Goal: Communication & Community: Answer question/provide support

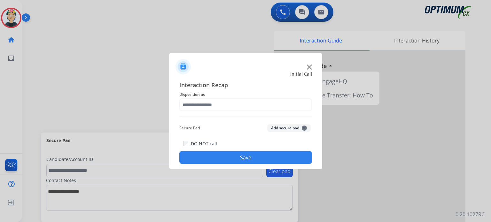
click at [308, 67] on img at bounding box center [309, 67] width 5 height 5
click at [311, 67] on img at bounding box center [309, 67] width 5 height 5
click at [308, 67] on img at bounding box center [309, 67] width 5 height 5
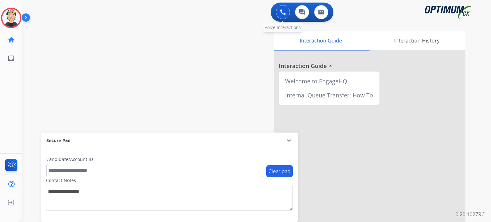
click at [284, 10] on img at bounding box center [283, 12] width 6 height 6
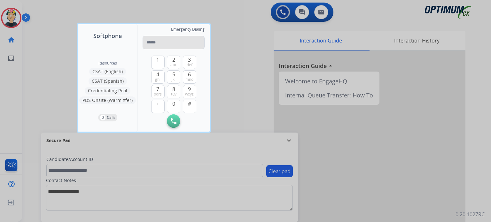
click at [161, 44] on input "tel" at bounding box center [174, 42] width 62 height 13
type input "**********"
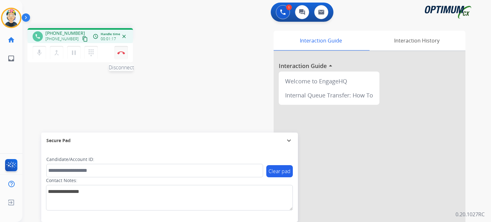
click at [121, 56] on button "Disconnect" at bounding box center [120, 52] width 13 height 13
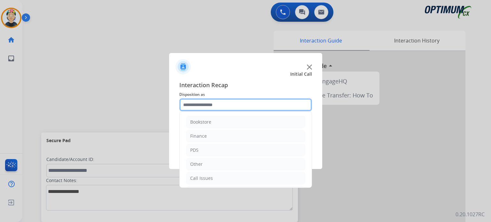
click at [211, 101] on input "text" at bounding box center [245, 104] width 133 height 13
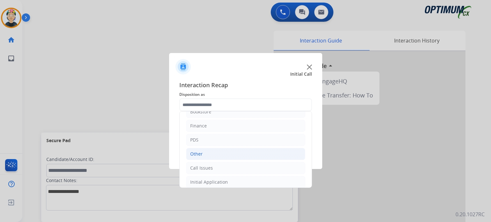
click at [212, 153] on li "Other" at bounding box center [245, 154] width 119 height 12
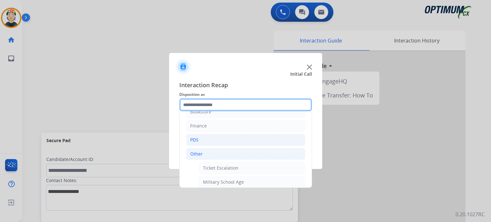
scroll to position [154, 0]
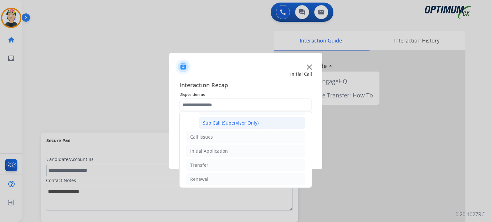
click at [226, 123] on div "Sup Call (Supervisor Only)" at bounding box center [231, 123] width 56 height 6
type input "**********"
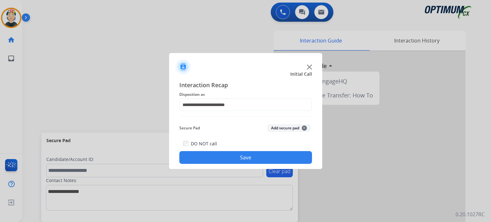
click at [263, 159] on button "Save" at bounding box center [245, 157] width 133 height 13
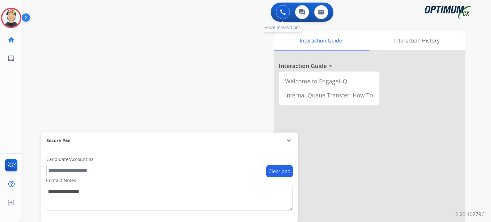
click at [273, 12] on div "0 Voice Interactions" at bounding box center [282, 12] width 19 height 14
click at [279, 15] on button at bounding box center [283, 12] width 14 height 14
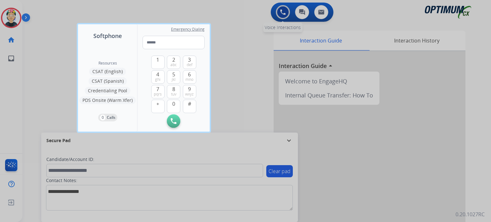
type input "**********"
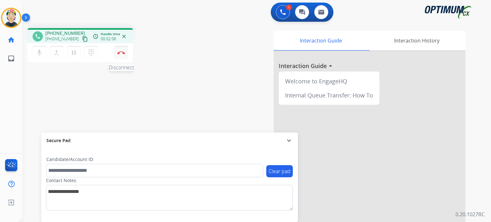
click at [123, 56] on button "Disconnect" at bounding box center [120, 52] width 13 height 13
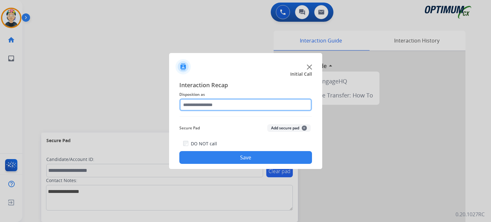
click at [207, 99] on input "text" at bounding box center [245, 104] width 133 height 13
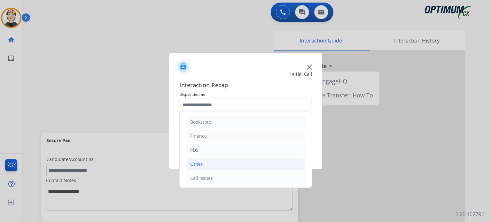
click at [227, 167] on li "Other" at bounding box center [245, 164] width 119 height 12
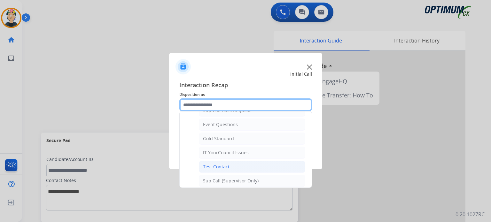
scroll to position [128, 0]
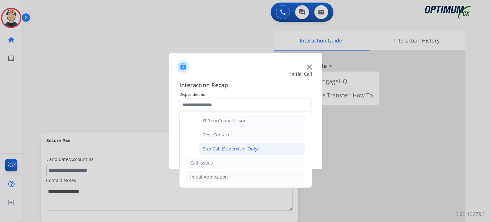
click at [262, 148] on li "Sup Call (Supervisor Only)" at bounding box center [252, 149] width 106 height 12
type input "**********"
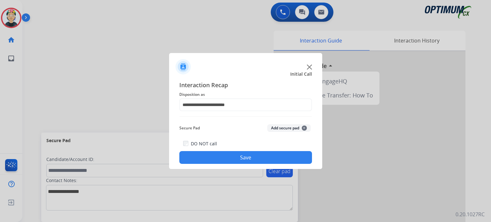
click at [212, 154] on button "Save" at bounding box center [245, 157] width 133 height 13
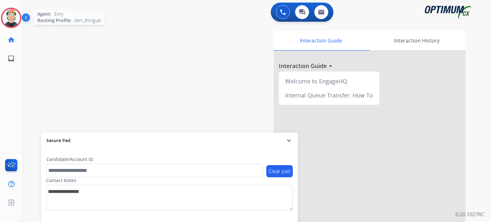
click at [7, 16] on img at bounding box center [11, 18] width 18 height 18
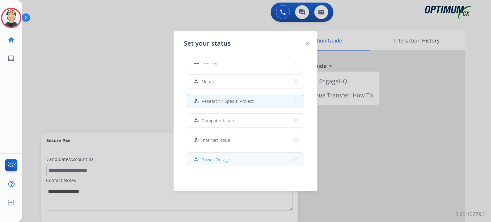
scroll to position [159, 0]
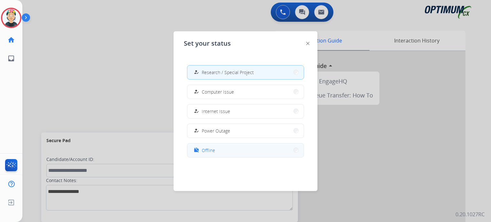
click at [213, 151] on span "Offline" at bounding box center [208, 150] width 13 height 7
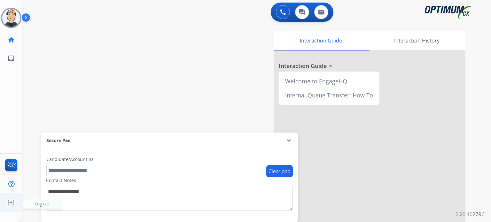
click at [41, 207] on span "Log out" at bounding box center [42, 204] width 15 height 6
click at [39, 204] on span "Log out" at bounding box center [42, 204] width 15 height 6
